Goal: Task Accomplishment & Management: Use online tool/utility

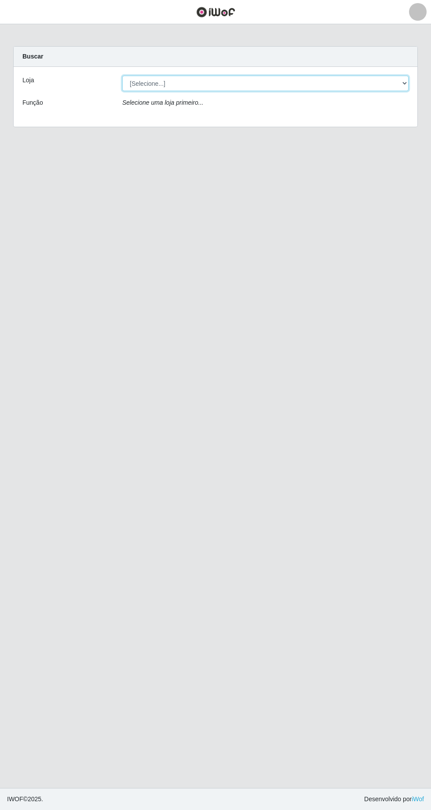
click at [395, 85] on select "[Selecione...] Extrabom - [GEOGRAPHIC_DATA] 28 [GEOGRAPHIC_DATA]" at bounding box center [265, 83] width 286 height 15
select select "456"
click at [122, 76] on select "[Selecione...] Extrabom - [GEOGRAPHIC_DATA] 28 [GEOGRAPHIC_DATA]" at bounding box center [265, 83] width 286 height 15
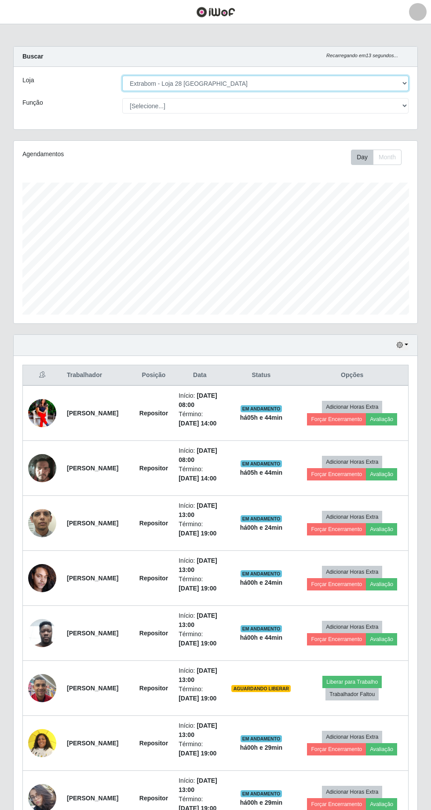
scroll to position [104, 0]
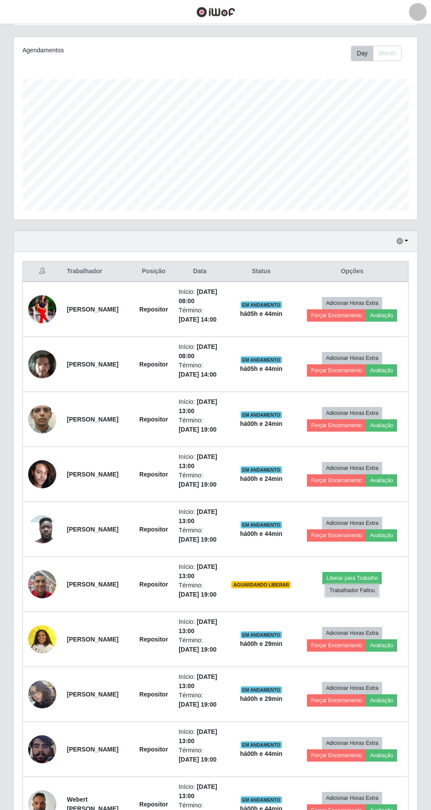
click at [350, 586] on button "Trabalhador Faltou" at bounding box center [351, 590] width 53 height 12
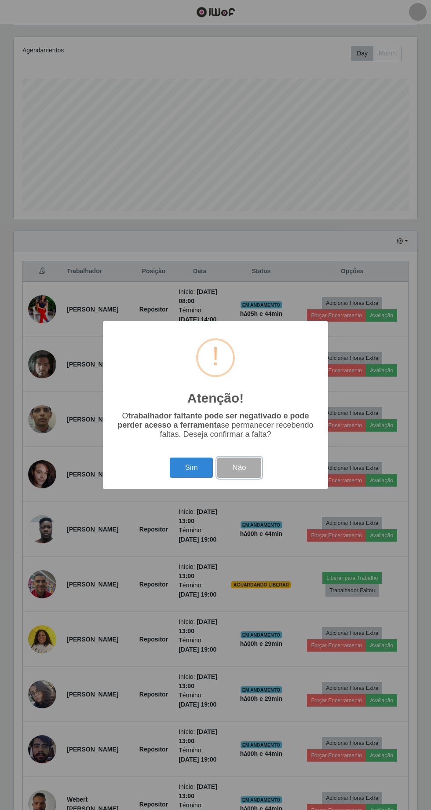
click at [250, 478] on button "Não" at bounding box center [239, 467] width 44 height 21
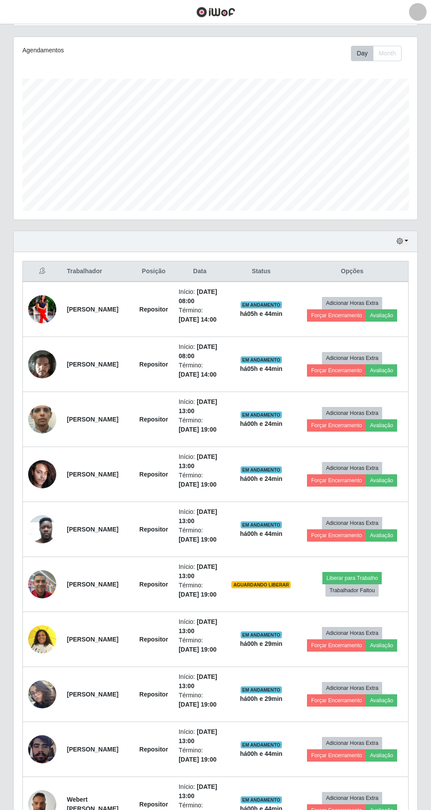
click at [226, 581] on td "Início: [DATE] 13:00 Término: [DATE] 19:00" at bounding box center [199, 584] width 53 height 55
click at [119, 574] on td "[PERSON_NAME]" at bounding box center [98, 584] width 73 height 55
click at [362, 572] on button "Liberar para Trabalho" at bounding box center [351, 578] width 59 height 12
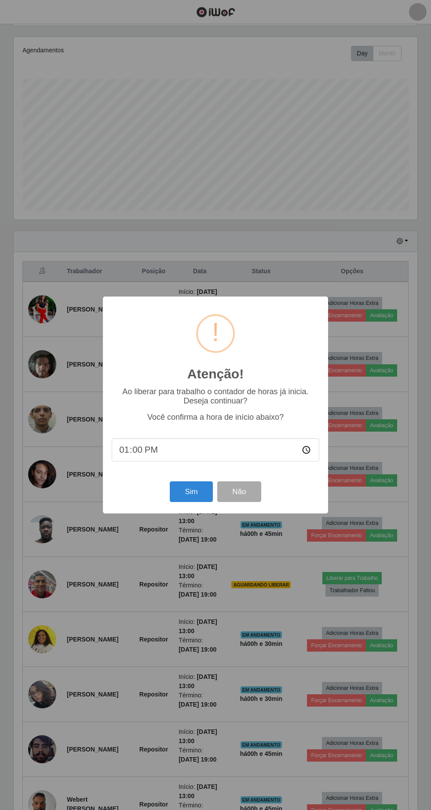
click at [308, 461] on input "13:00" at bounding box center [216, 449] width 208 height 23
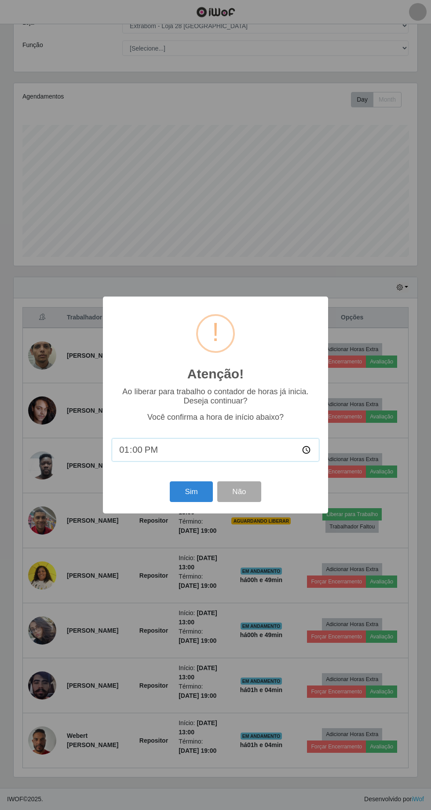
click at [307, 453] on input "13:00" at bounding box center [216, 449] width 208 height 23
type input "14:00"
click at [191, 490] on button "Sim" at bounding box center [191, 491] width 43 height 21
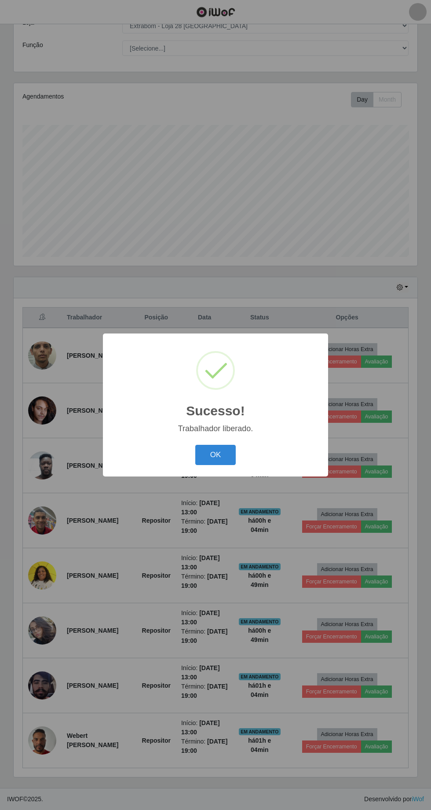
click at [215, 454] on button "OK" at bounding box center [215, 455] width 41 height 21
